Goal: Transaction & Acquisition: Purchase product/service

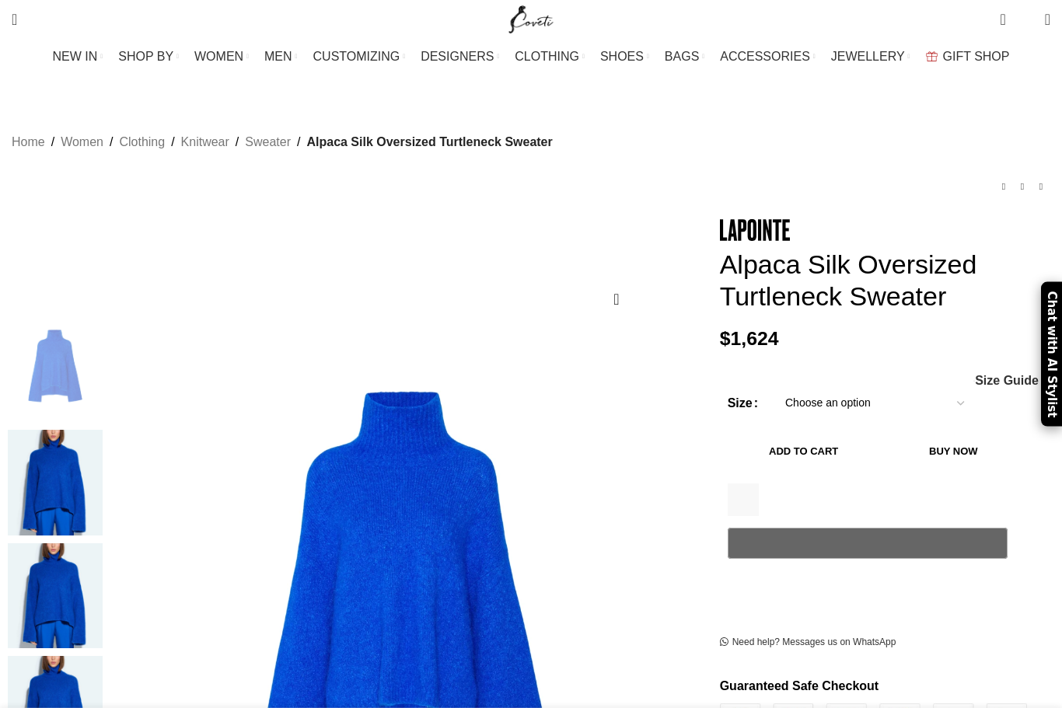
click at [103, 439] on img at bounding box center [55, 483] width 95 height 106
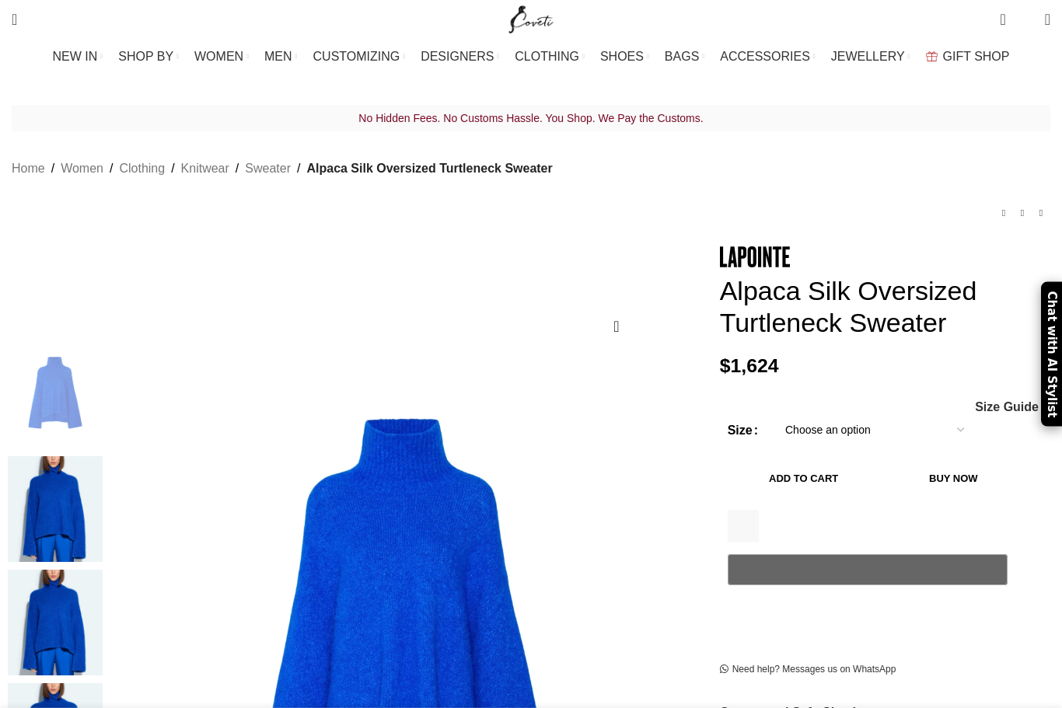
click at [103, 456] on img at bounding box center [55, 509] width 95 height 106
click at [103, 461] on img at bounding box center [55, 509] width 95 height 106
click at [103, 456] on img at bounding box center [55, 509] width 95 height 106
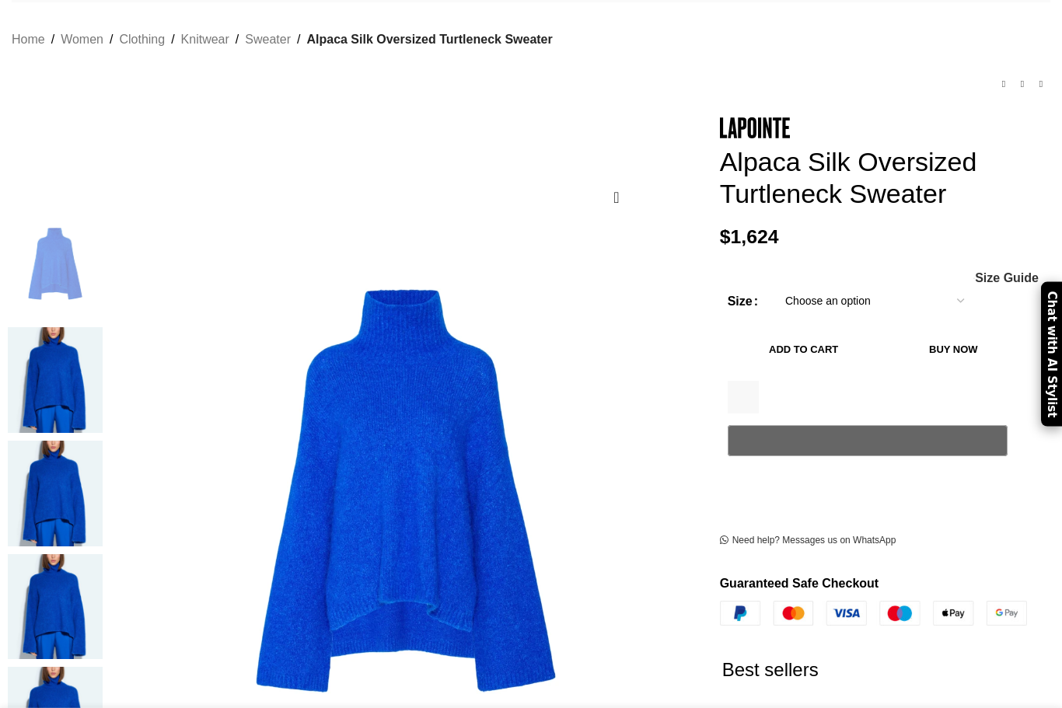
scroll to position [130, 0]
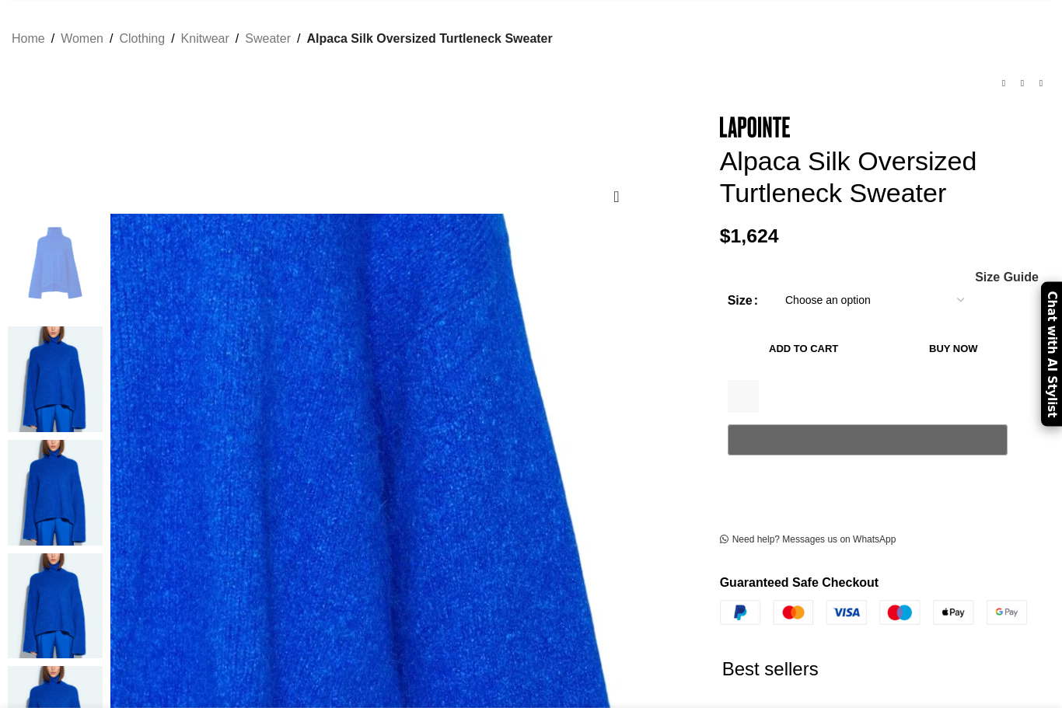
click at [101, 341] on img at bounding box center [55, 380] width 95 height 106
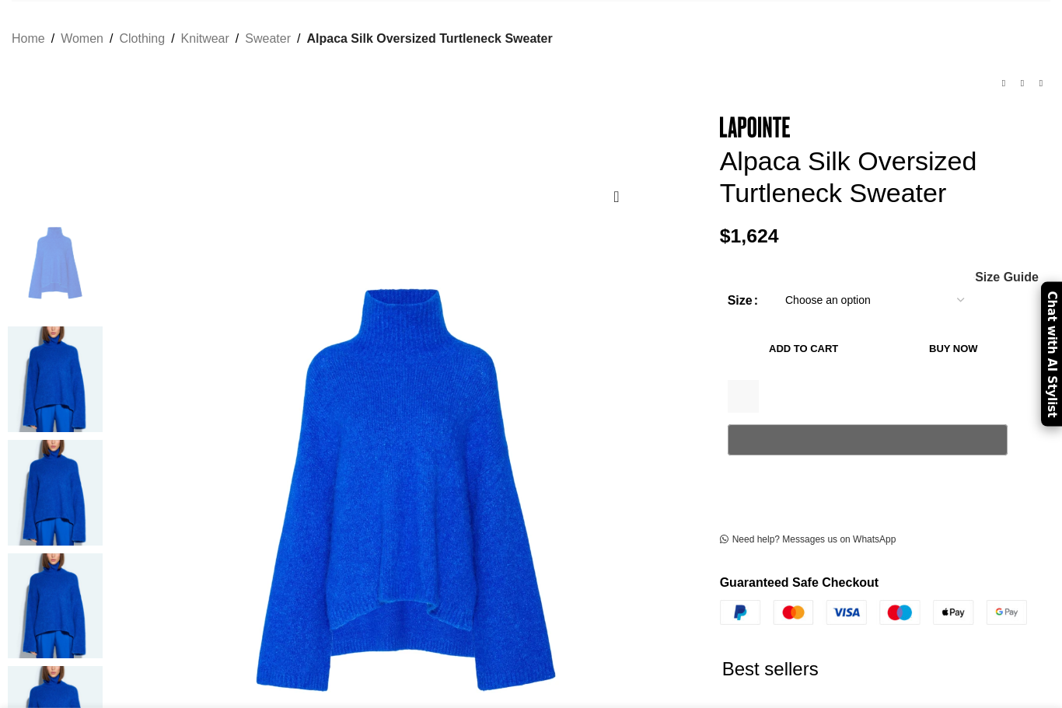
scroll to position [0, 164]
click at [103, 334] on img at bounding box center [55, 380] width 95 height 106
click at [103, 440] on img at bounding box center [55, 493] width 95 height 106
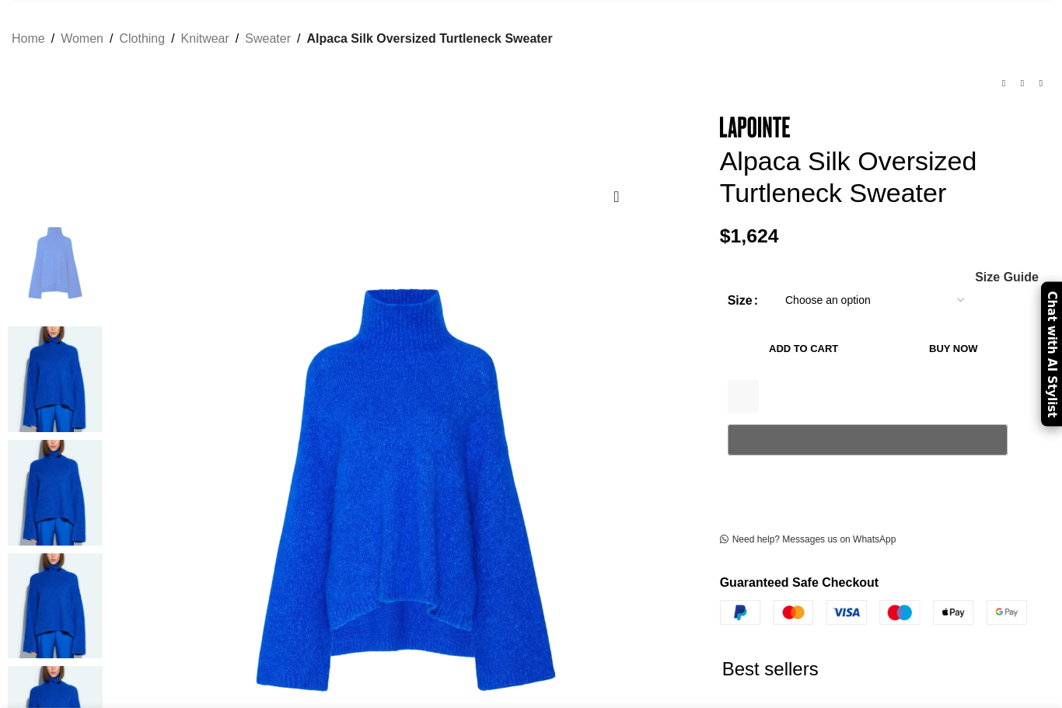
click at [103, 440] on img at bounding box center [55, 493] width 95 height 106
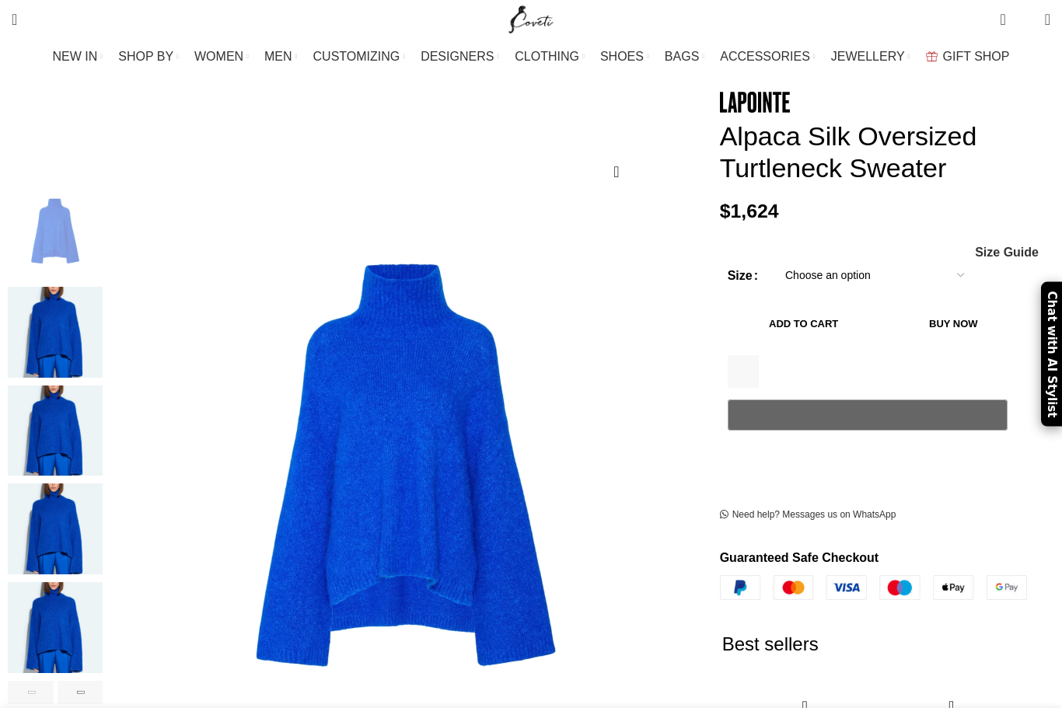
scroll to position [162, 0]
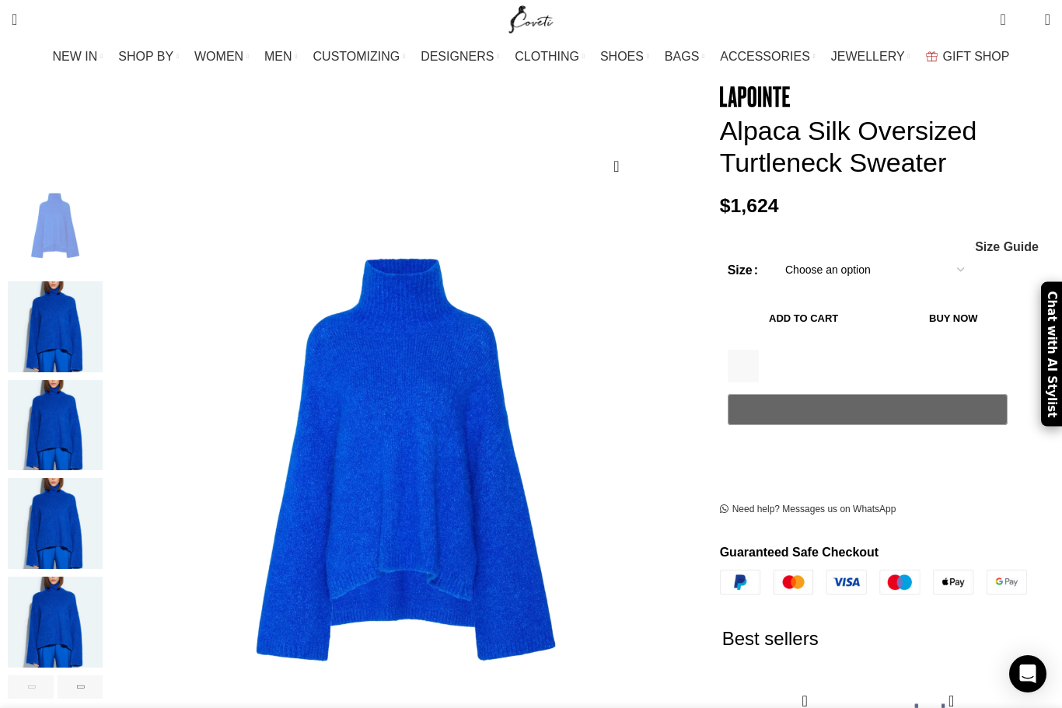
click at [103, 647] on img "5 / 6" at bounding box center [55, 622] width 95 height 91
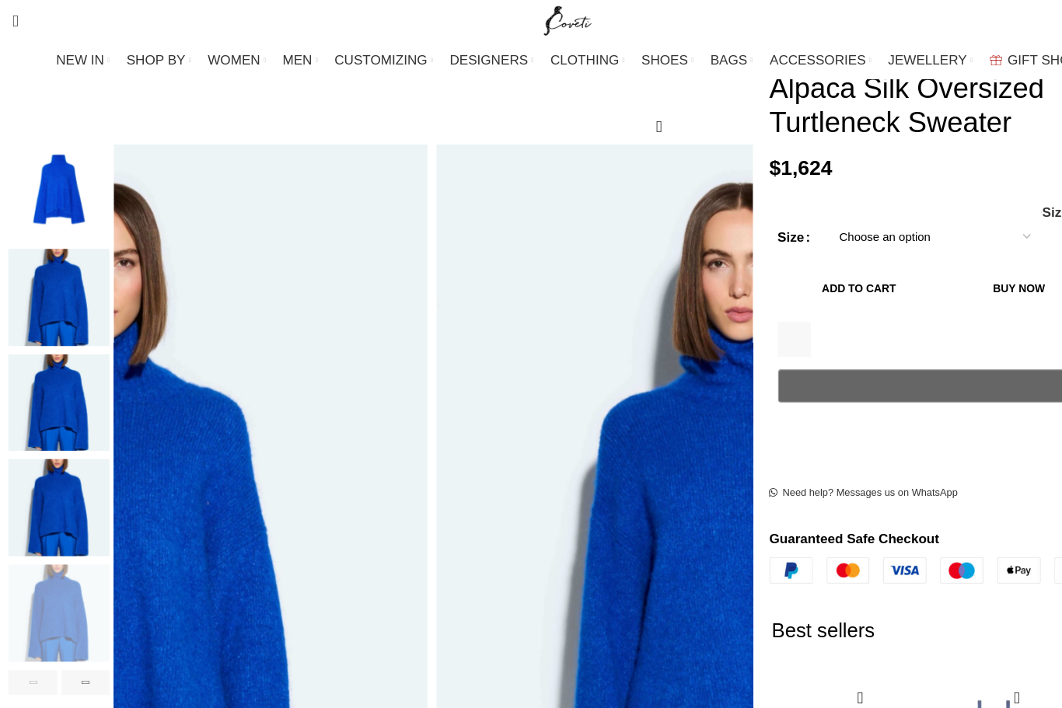
scroll to position [220, 0]
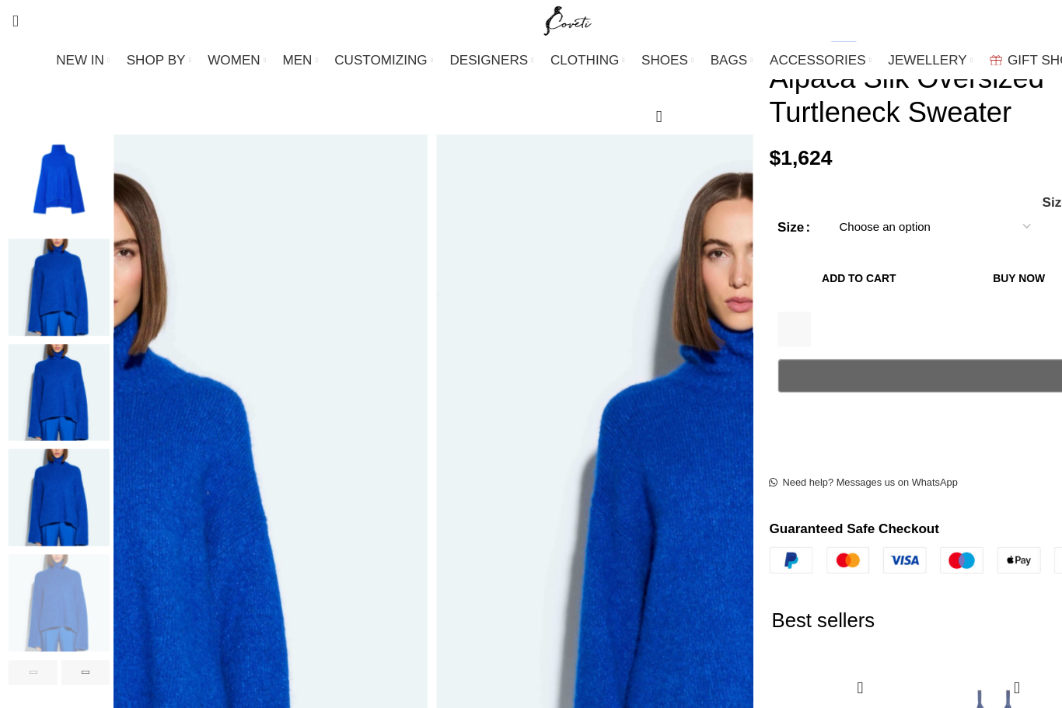
click at [685, 521] on div "Next slide" at bounding box center [704, 540] width 39 height 39
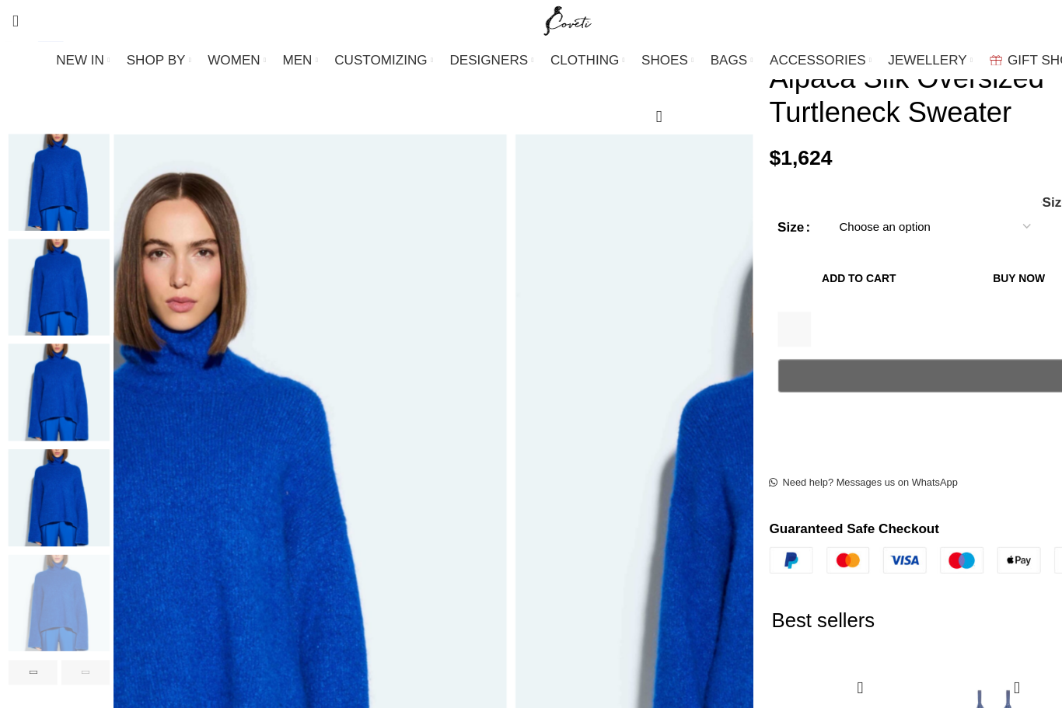
click at [685, 521] on div "Next slide" at bounding box center [704, 540] width 39 height 39
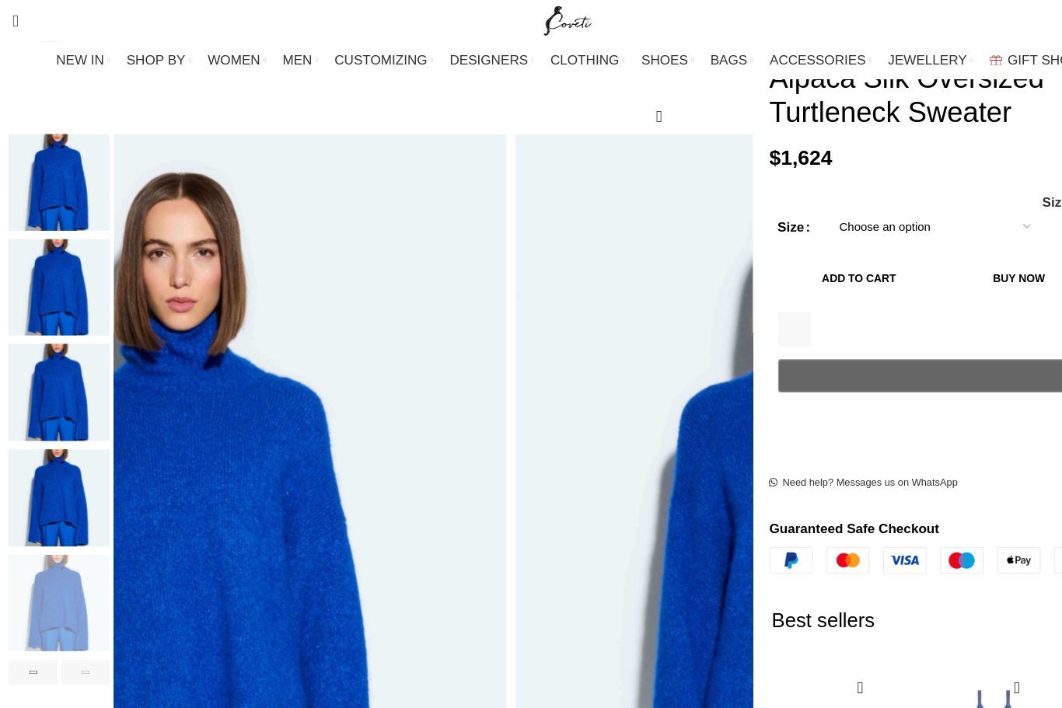
click at [126, 521] on div "Previous slide" at bounding box center [106, 540] width 39 height 39
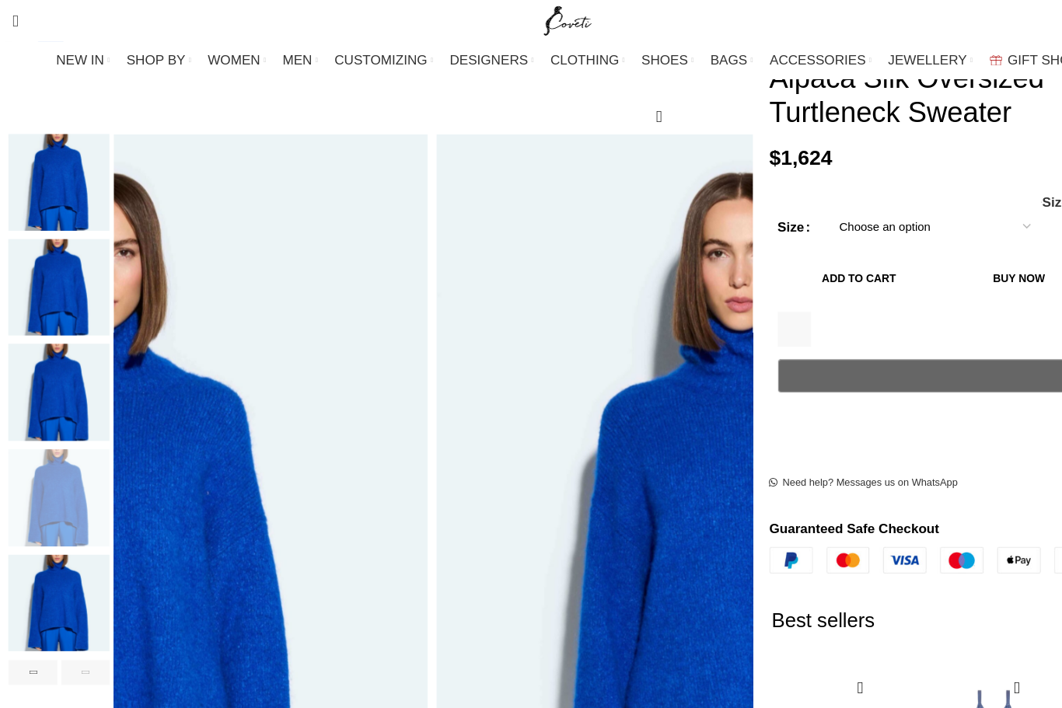
click at [126, 521] on div "Previous slide" at bounding box center [106, 540] width 39 height 39
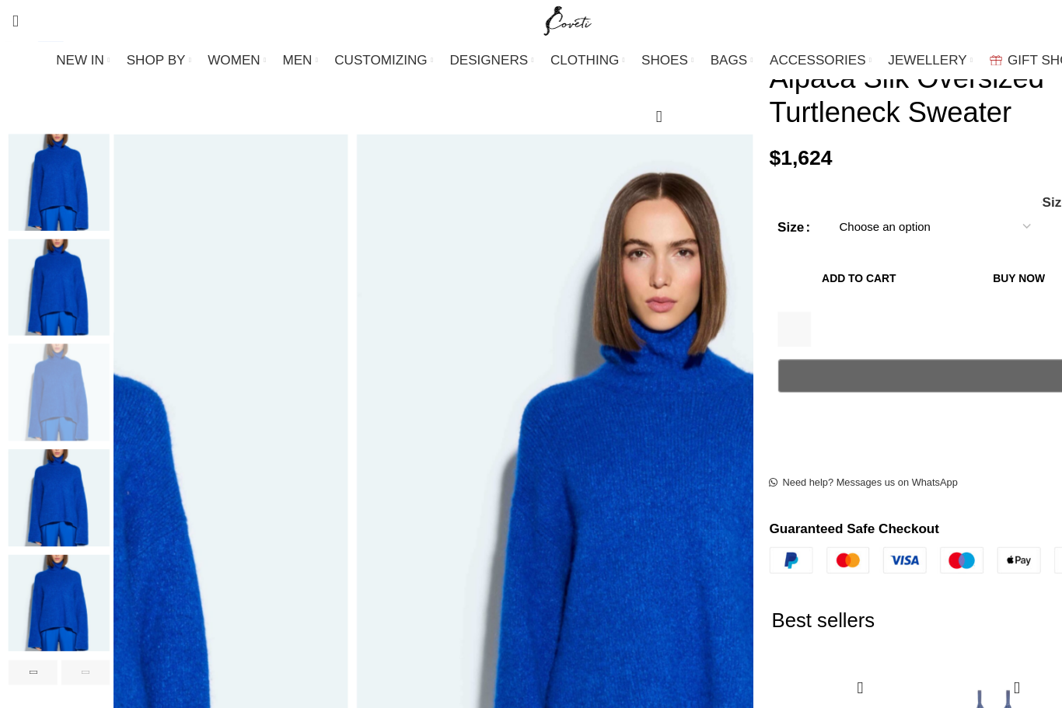
click at [126, 521] on div "Previous slide" at bounding box center [106, 540] width 39 height 39
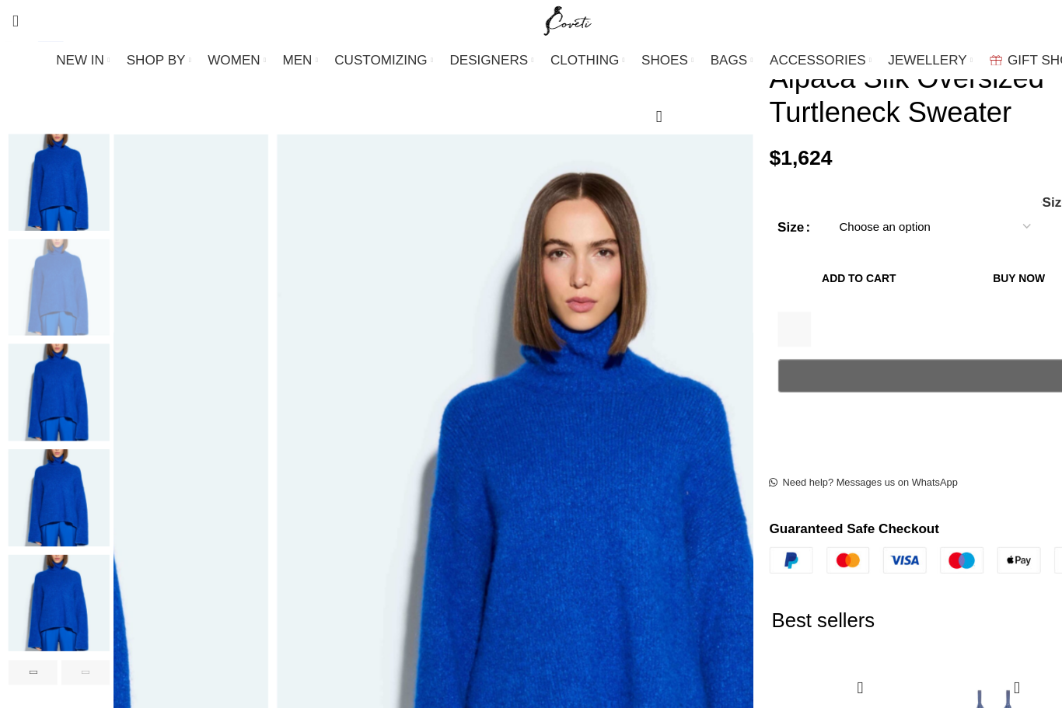
click at [126, 521] on div "Previous slide" at bounding box center [106, 540] width 39 height 39
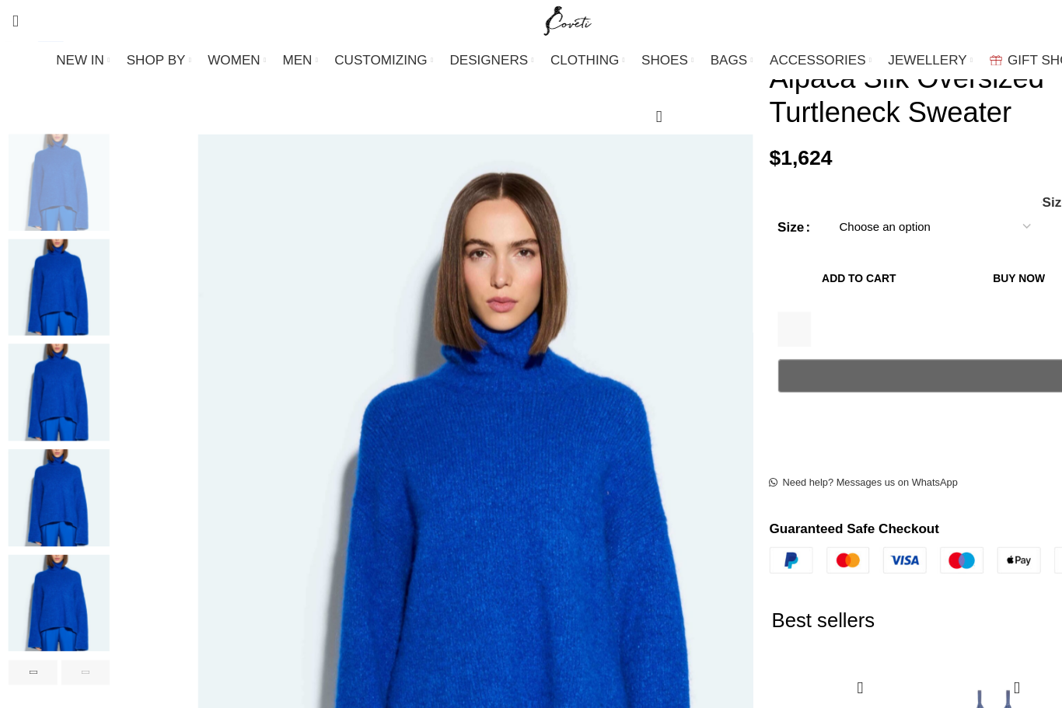
click at [126, 521] on div "Previous slide" at bounding box center [106, 540] width 39 height 39
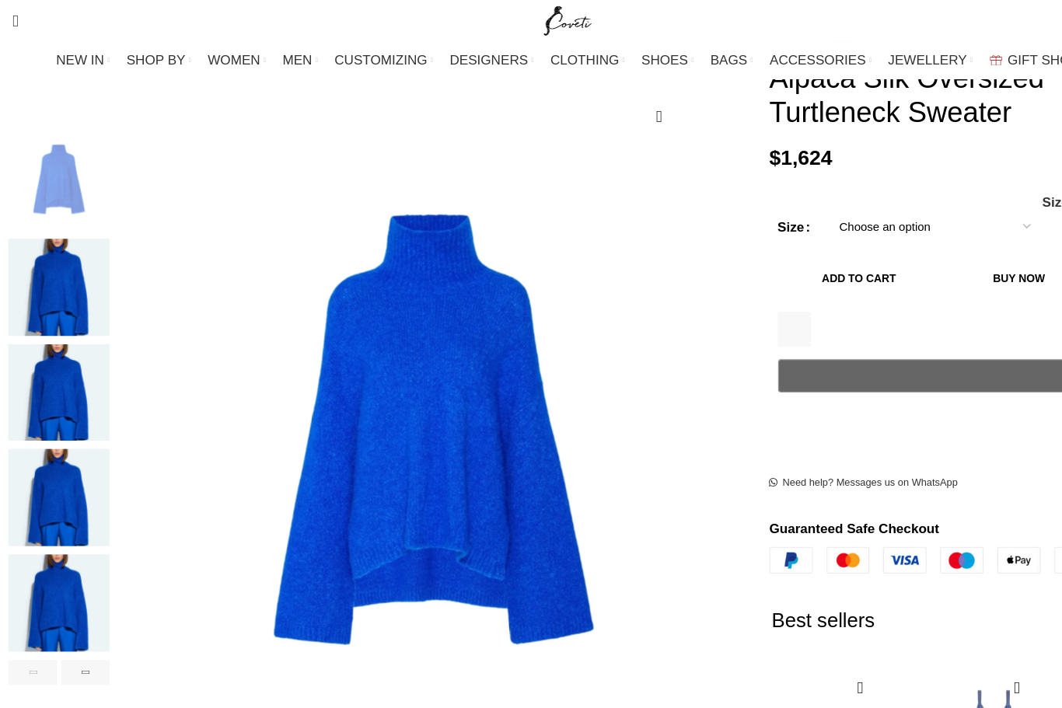
click at [126, 521] on div "Previous slide" at bounding box center [106, 540] width 39 height 39
click at [685, 521] on div "Next slide" at bounding box center [704, 540] width 39 height 39
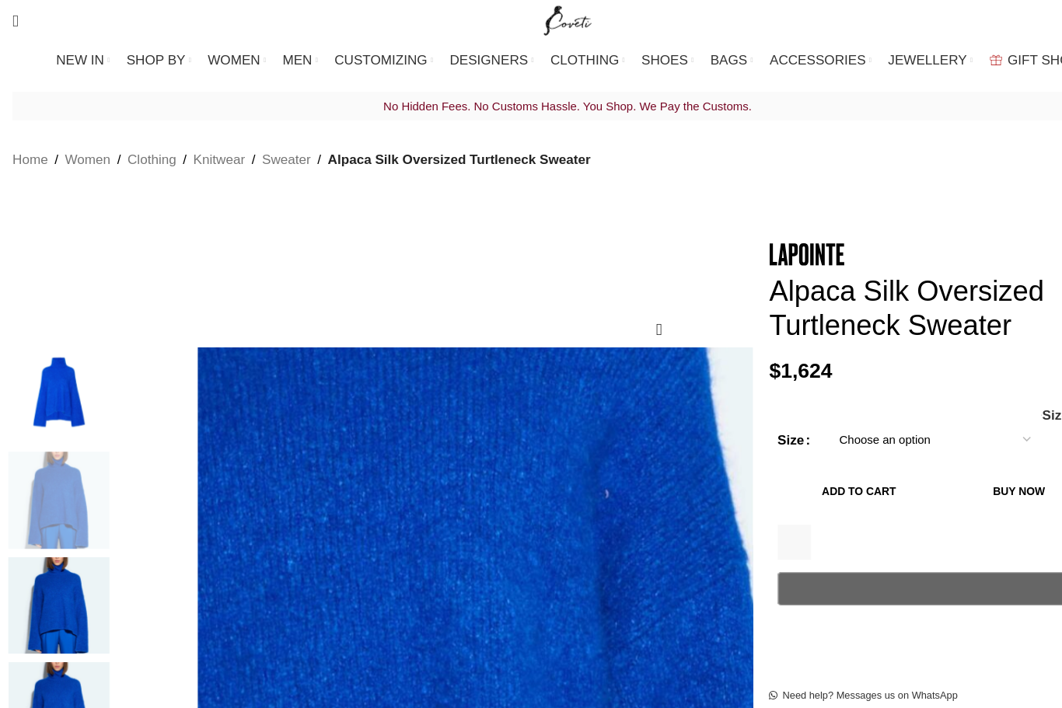
scroll to position [19, 0]
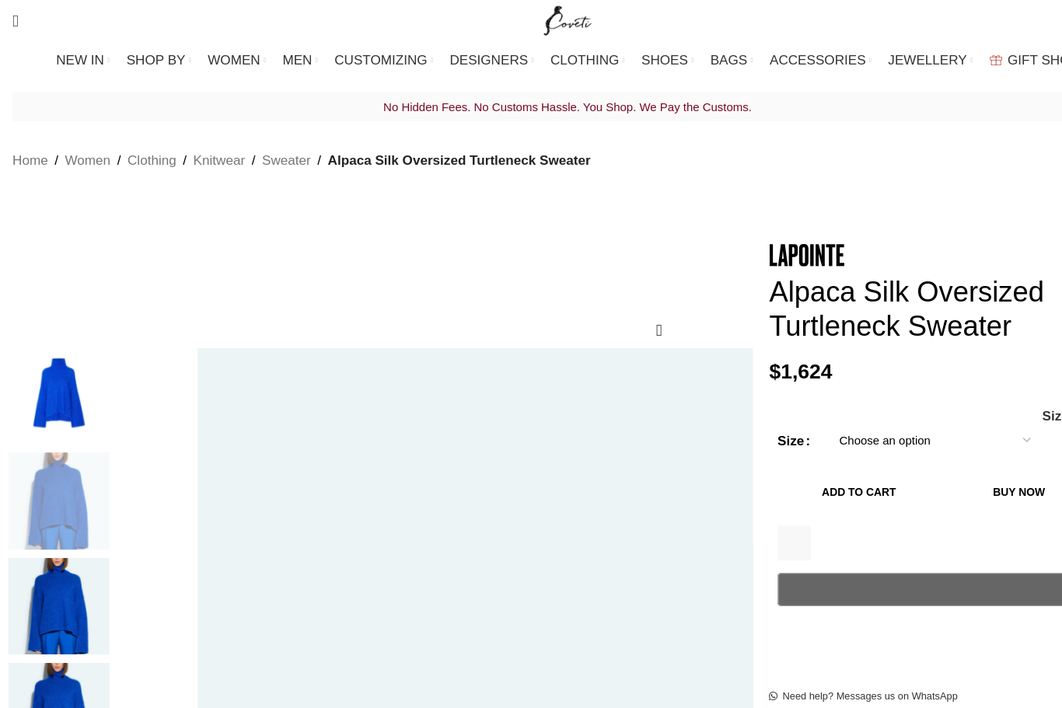
click at [975, 383] on span "Size Guide" at bounding box center [1007, 389] width 64 height 12
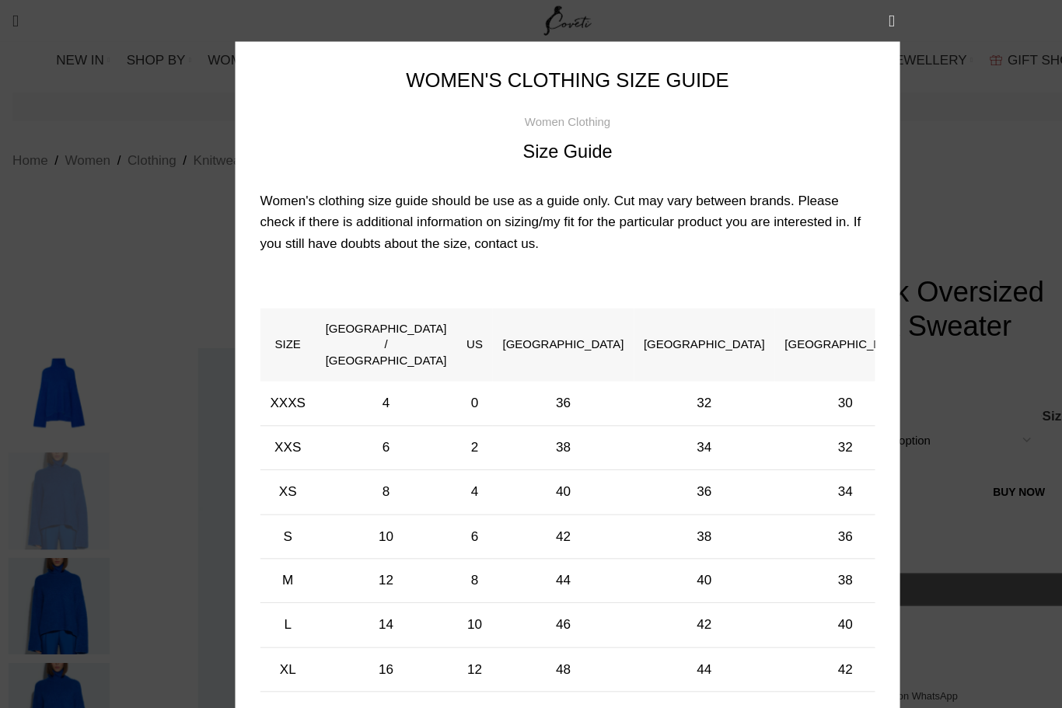
scroll to position [0, 0]
click at [830, 22] on button "×" at bounding box center [834, 19] width 39 height 39
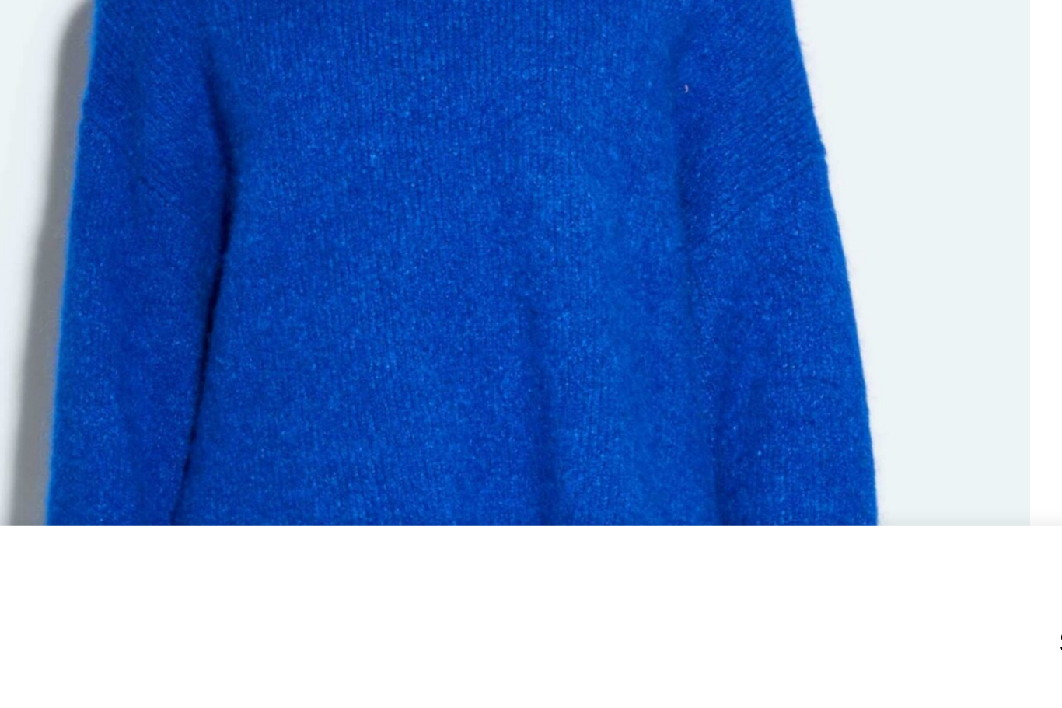
scroll to position [244, 0]
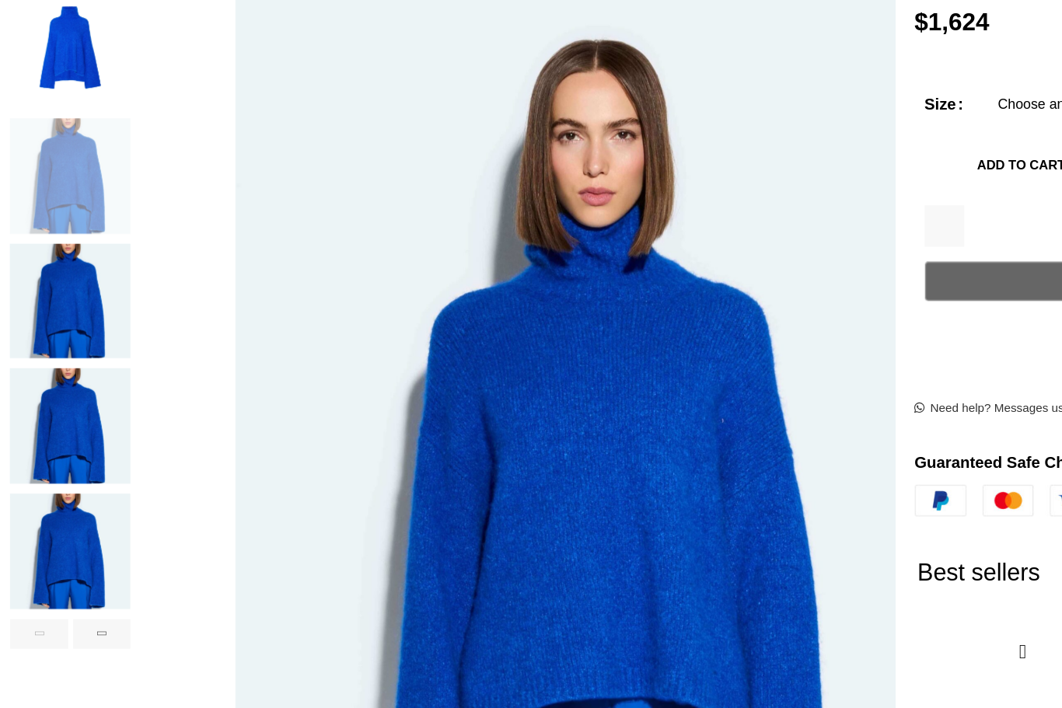
click at [103, 298] on img "3 / 6" at bounding box center [55, 343] width 95 height 91
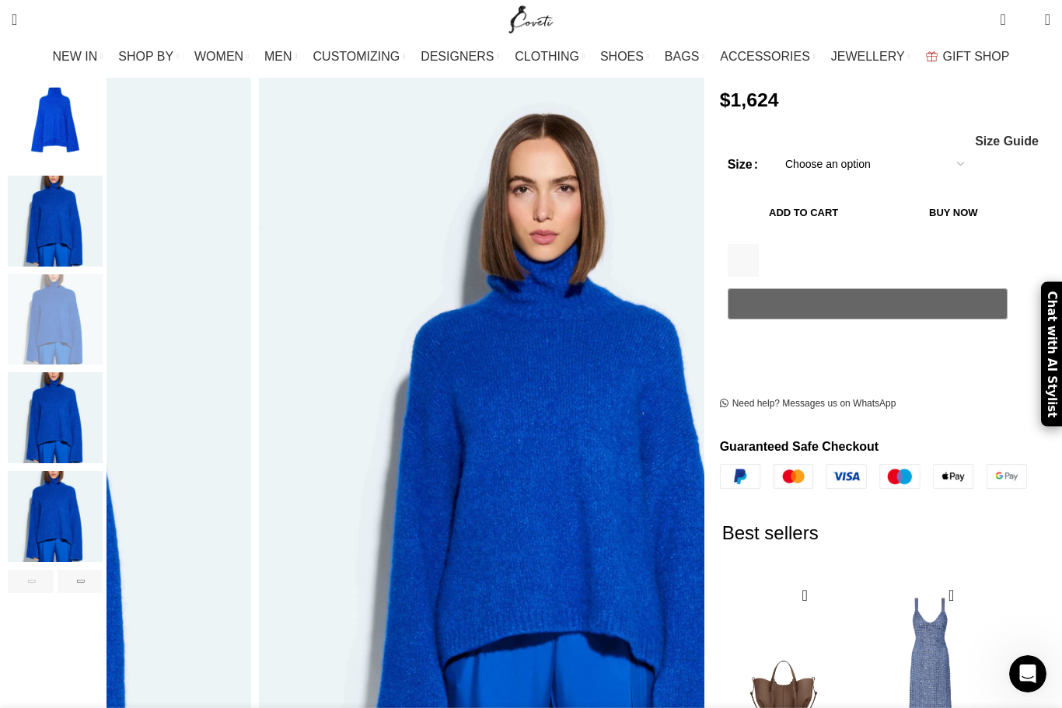
scroll to position [0, 1309]
